Goal: Information Seeking & Learning: Learn about a topic

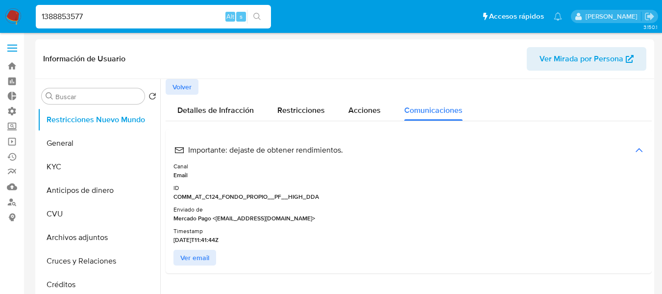
select select "10"
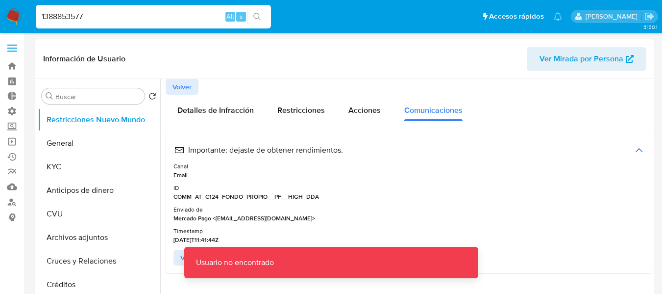
click at [105, 10] on input "1388853577" at bounding box center [153, 16] width 235 height 13
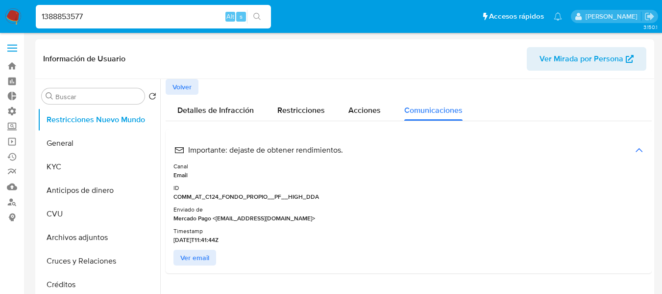
type input "1388853577"
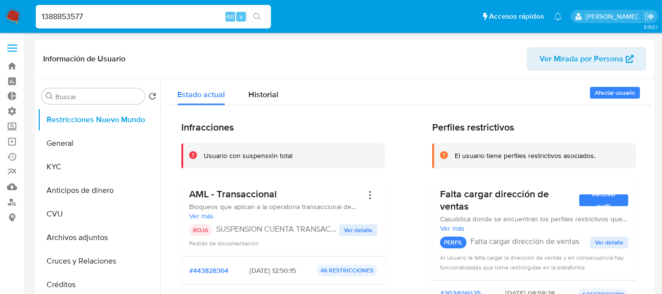
select select "10"
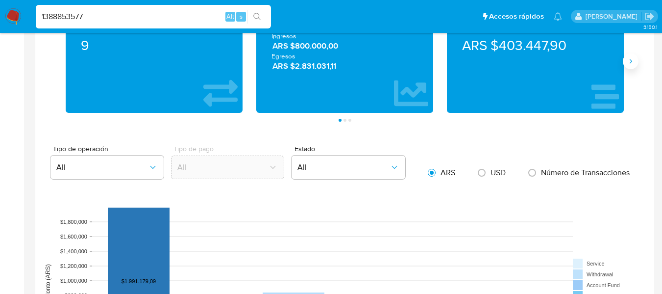
scroll to position [490, 0]
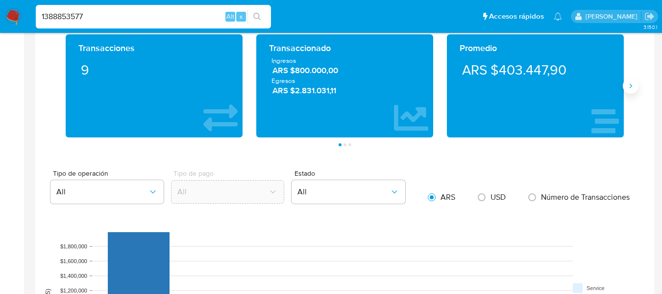
click at [633, 88] on icon "Siguiente" at bounding box center [631, 86] width 8 height 8
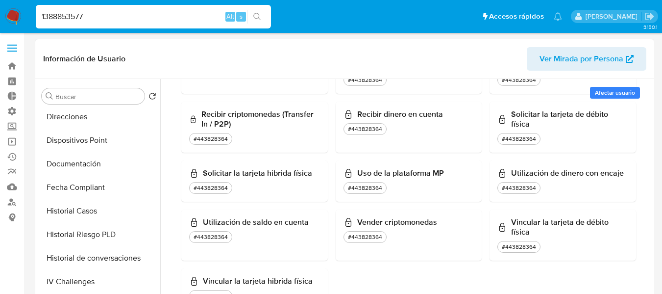
scroll to position [294, 0]
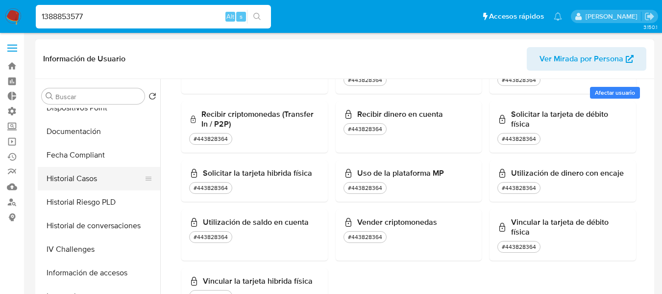
click at [67, 182] on button "Historial Casos" at bounding box center [95, 179] width 115 height 24
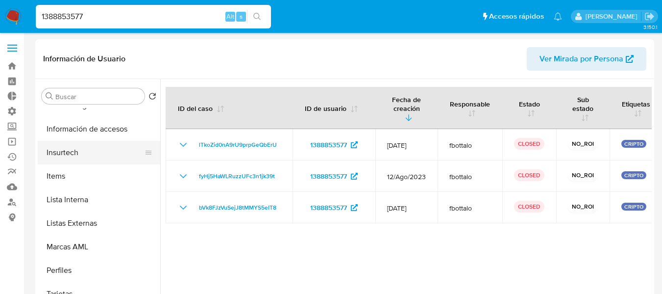
scroll to position [340, 0]
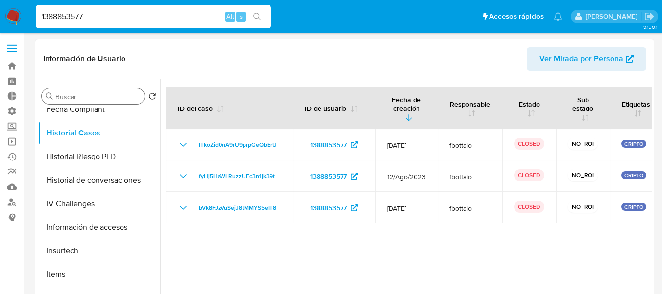
click at [80, 90] on div "Buscar" at bounding box center [93, 96] width 103 height 16
click at [80, 94] on input "Buscar" at bounding box center [97, 96] width 85 height 9
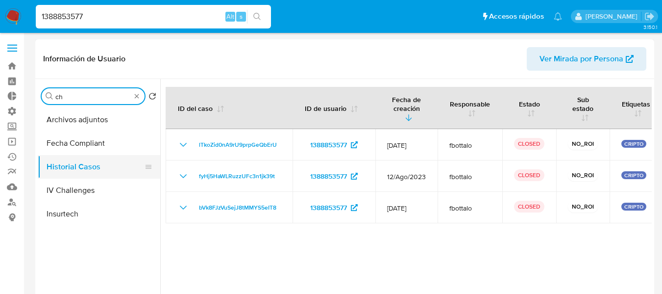
type input "c"
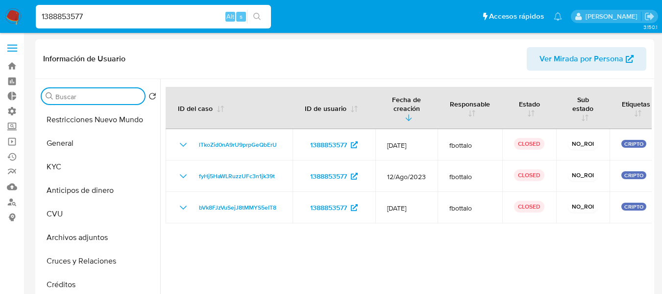
click at [258, 60] on header "Información de Usuario Ver Mirada por Persona" at bounding box center [345, 59] width 604 height 24
click at [113, 13] on input "1388853577" at bounding box center [153, 16] width 235 height 13
paste input "40202651"
type input "40202651"
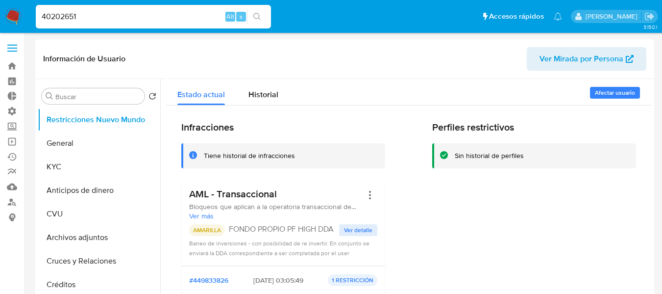
select select "10"
click at [75, 146] on button "General" at bounding box center [95, 143] width 115 height 24
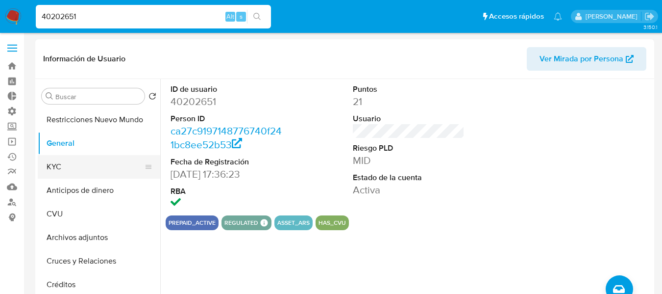
click at [40, 159] on button "KYC" at bounding box center [95, 167] width 115 height 24
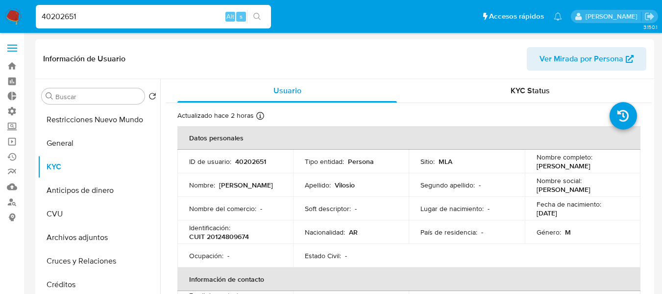
click at [502, 98] on div "KYC Status" at bounding box center [531, 91] width 220 height 24
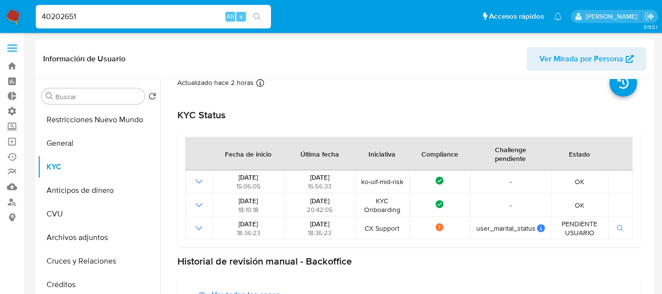
scroll to position [49, 0]
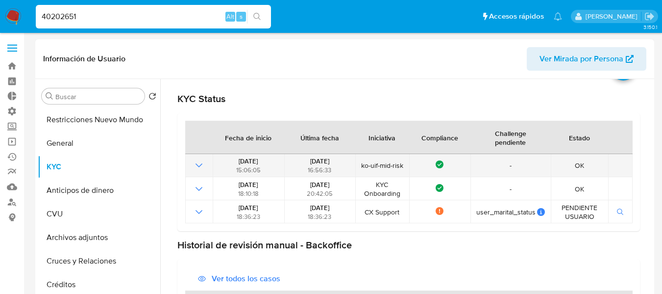
click at [203, 170] on icon "Mostrar operación" at bounding box center [199, 165] width 12 height 12
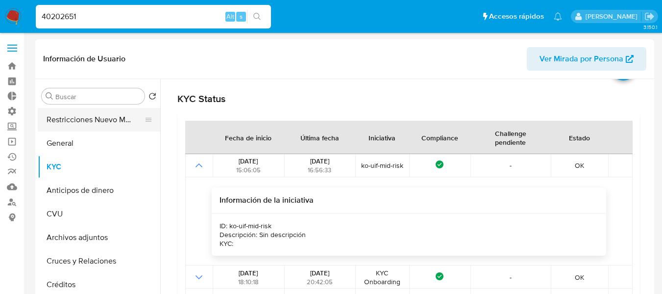
click at [123, 113] on button "Restricciones Nuevo Mundo" at bounding box center [95, 120] width 115 height 24
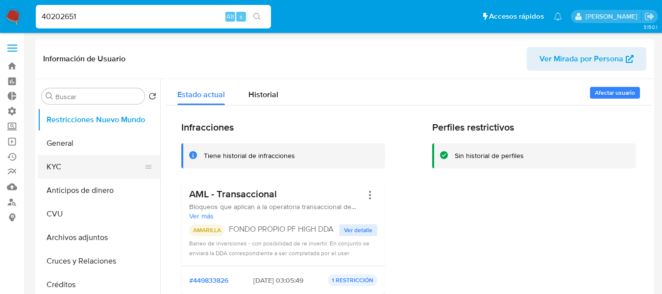
click at [68, 169] on button "KYC" at bounding box center [95, 167] width 115 height 24
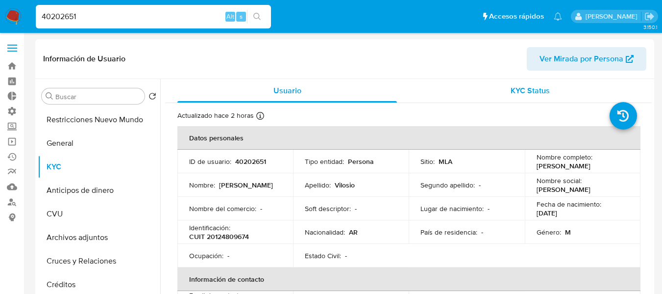
click at [554, 87] on div "KYC Status" at bounding box center [531, 91] width 220 height 24
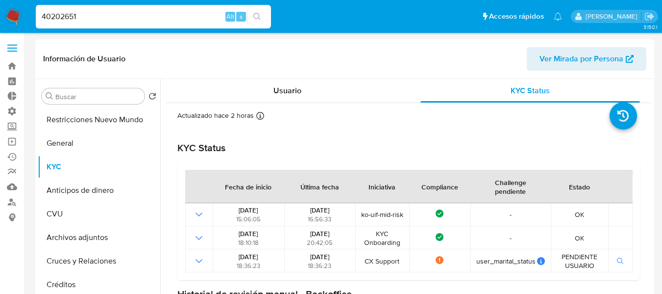
click at [65, 10] on input "40202651" at bounding box center [153, 16] width 235 height 13
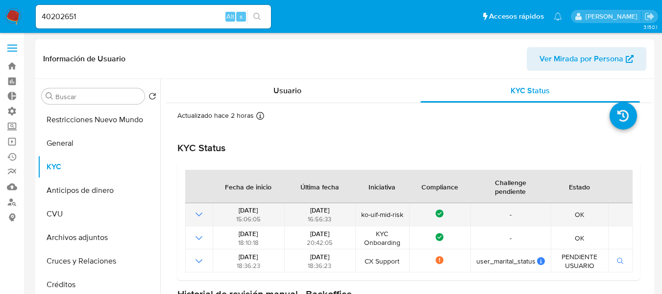
drag, startPoint x: 355, startPoint y: 212, endPoint x: 407, endPoint y: 213, distance: 52.0
click at [407, 213] on tr "[DATE] 15:06:05 [DATE] 16:56:33 ko-uif-mid-risk Compliance - OK" at bounding box center [409, 214] width 448 height 23
click at [407, 213] on td "ko-uif-mid-risk" at bounding box center [382, 214] width 53 height 23
drag, startPoint x: 405, startPoint y: 213, endPoint x: 355, endPoint y: 212, distance: 49.5
click at [355, 212] on tr "[DATE] 15:06:05 [DATE] 16:56:33 ko-uif-mid-risk Compliance - OK" at bounding box center [409, 214] width 448 height 23
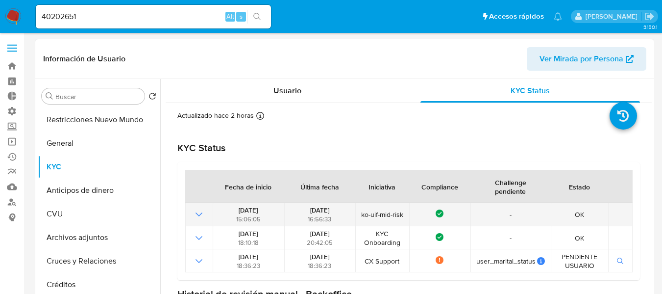
click at [410, 208] on td "Compliance" at bounding box center [439, 214] width 61 height 23
drag, startPoint x: 403, startPoint y: 216, endPoint x: 362, endPoint y: 219, distance: 41.3
click at [362, 219] on span "ko-uif-mid-risk" at bounding box center [383, 214] width 48 height 9
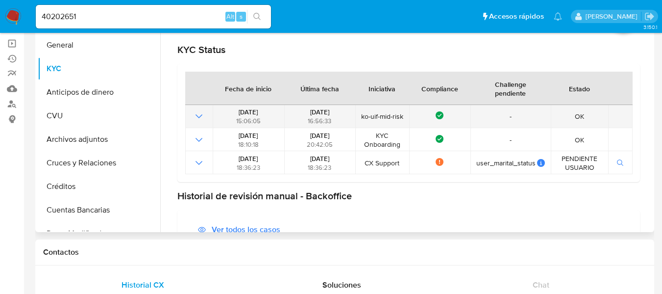
click at [199, 119] on icon "Mostrar operación" at bounding box center [199, 116] width 12 height 12
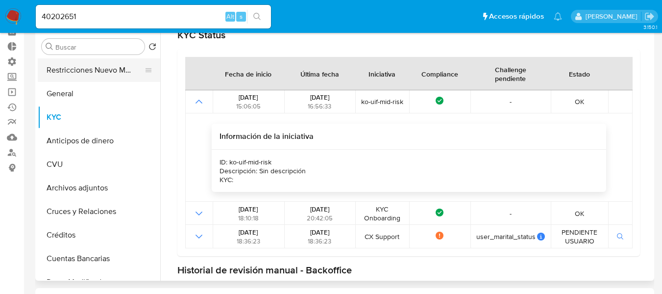
scroll to position [49, 0]
click at [67, 82] on button "Restricciones Nuevo Mundo" at bounding box center [95, 71] width 115 height 24
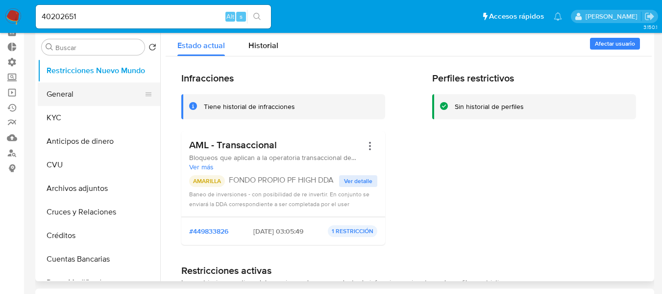
click at [73, 94] on button "General" at bounding box center [95, 94] width 115 height 24
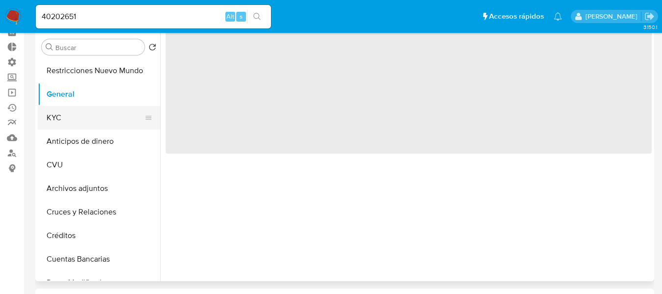
click at [68, 117] on button "KYC" at bounding box center [95, 118] width 115 height 24
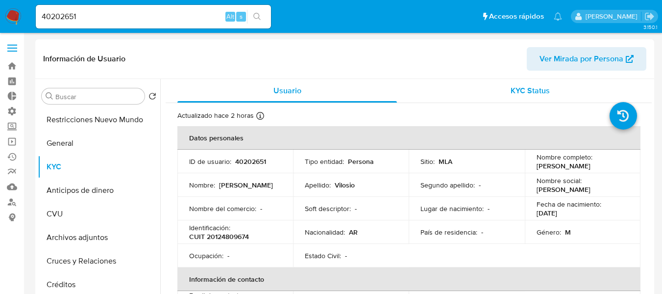
click at [528, 93] on span "KYC Status" at bounding box center [530, 90] width 39 height 11
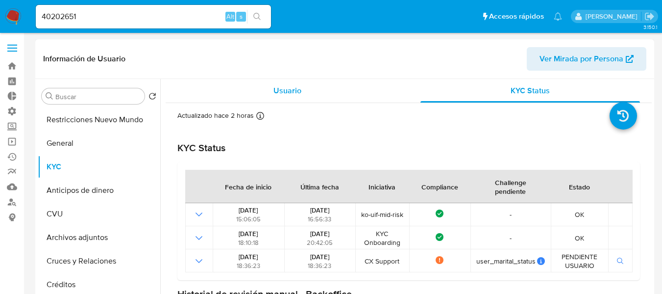
click at [254, 89] on div "Usuario" at bounding box center [288, 91] width 220 height 24
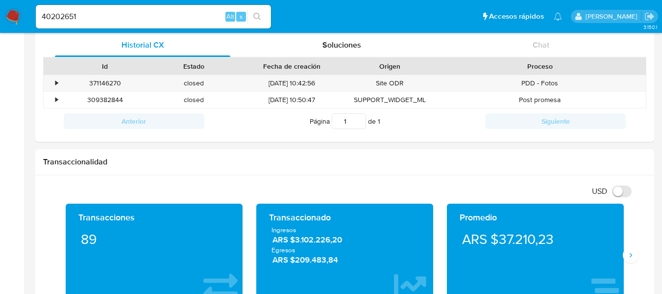
scroll to position [441, 0]
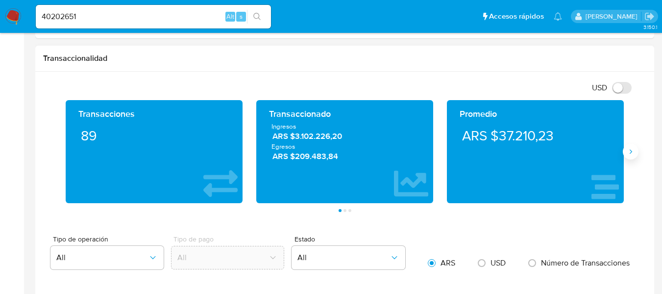
click at [631, 154] on icon "Siguiente" at bounding box center [631, 152] width 8 height 8
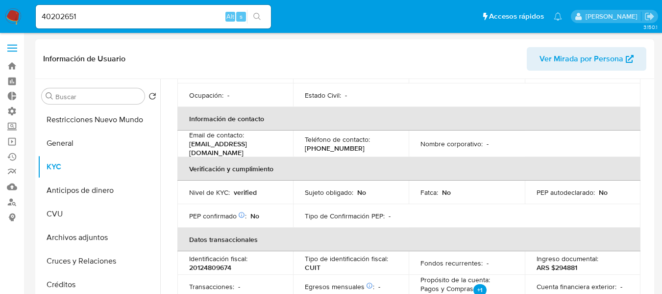
scroll to position [11, 0]
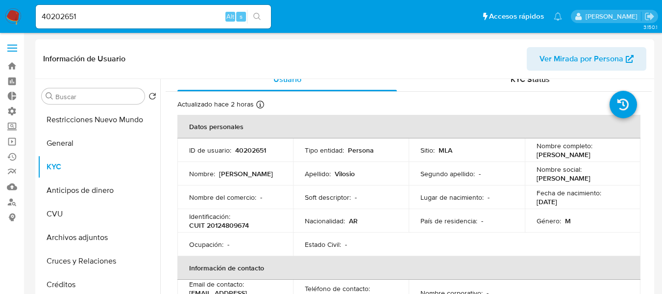
click at [513, 78] on div "Información de Usuario Ver Mirada por Persona" at bounding box center [344, 59] width 619 height 40
click at [512, 81] on span "KYC Status" at bounding box center [530, 79] width 39 height 11
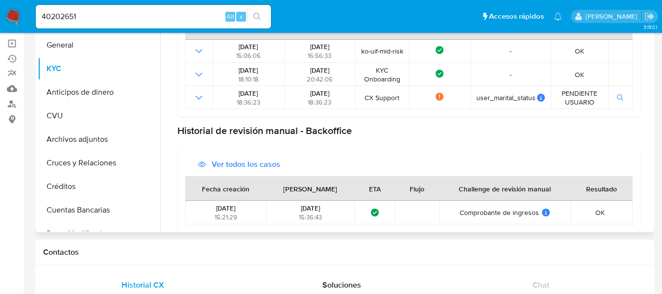
scroll to position [73, 0]
